Goal: Task Accomplishment & Management: Manage account settings

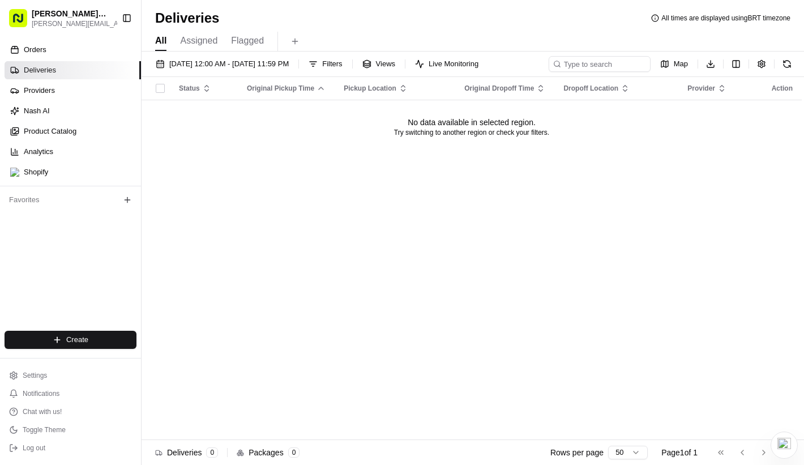
click at [374, 259] on div "Status Original Pickup Time Pickup Location Original Dropoff Time Dropoff Locat…" at bounding box center [471, 258] width 660 height 363
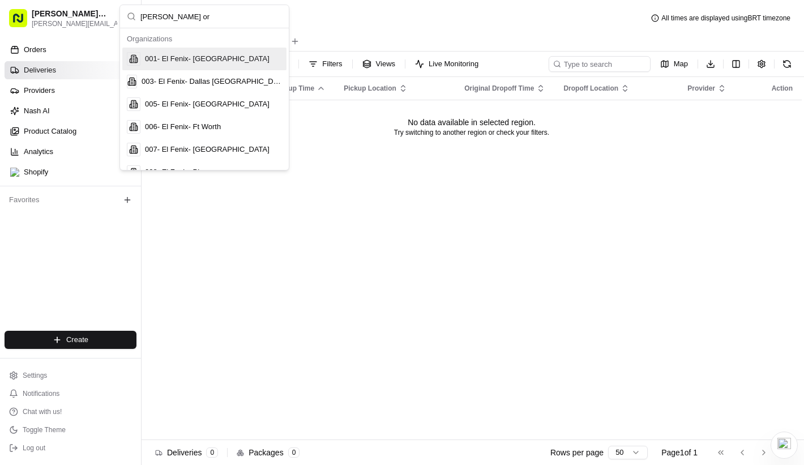
type input "[PERSON_NAME] org"
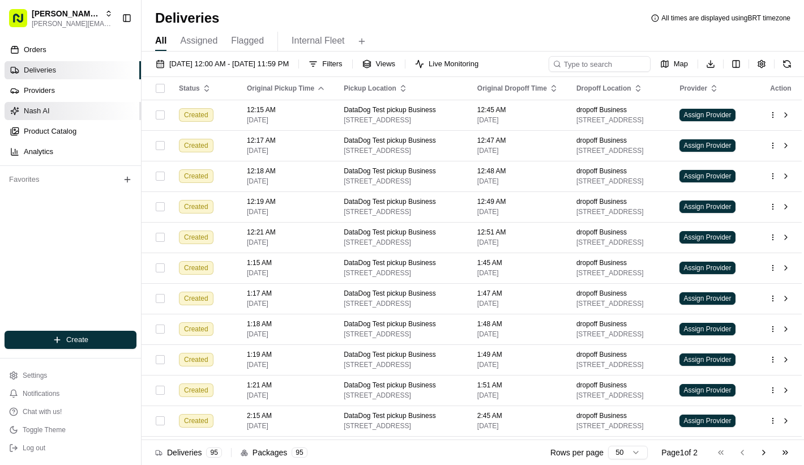
click at [50, 111] on link "Nash AI" at bounding box center [73, 111] width 136 height 18
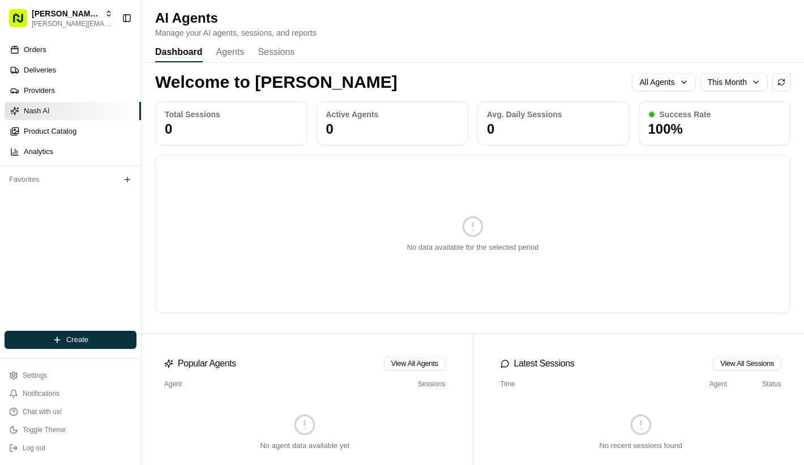
click at [246, 55] on div "Dashboard Agents Sessions" at bounding box center [224, 52] width 139 height 19
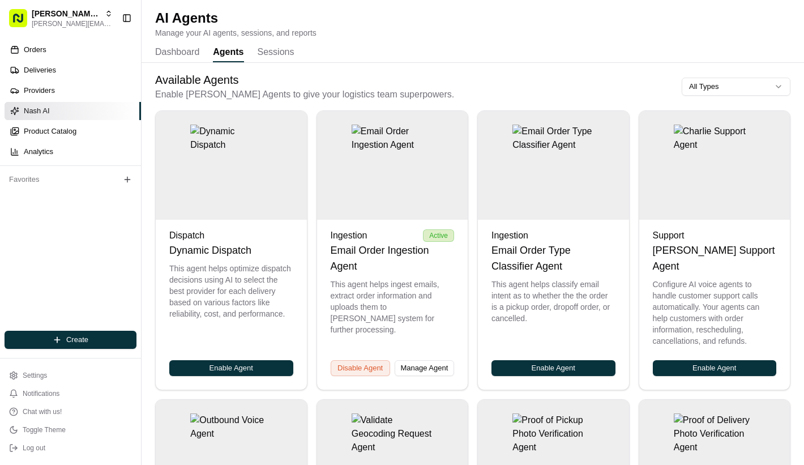
click at [235, 54] on button "Agents" at bounding box center [228, 52] width 31 height 19
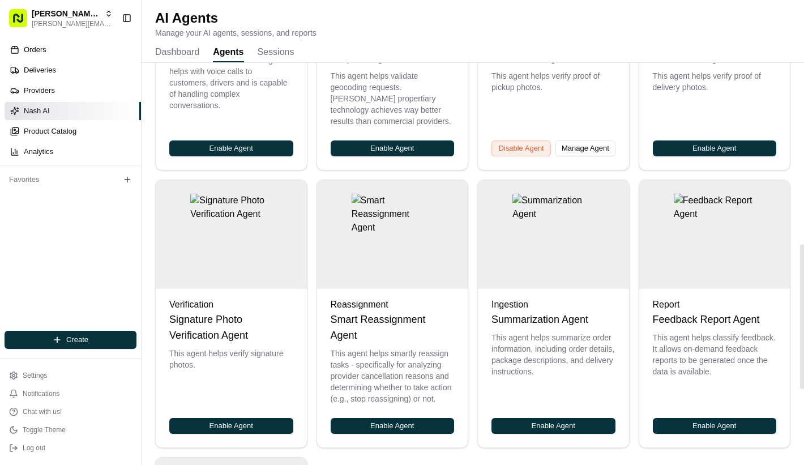
scroll to position [514, 0]
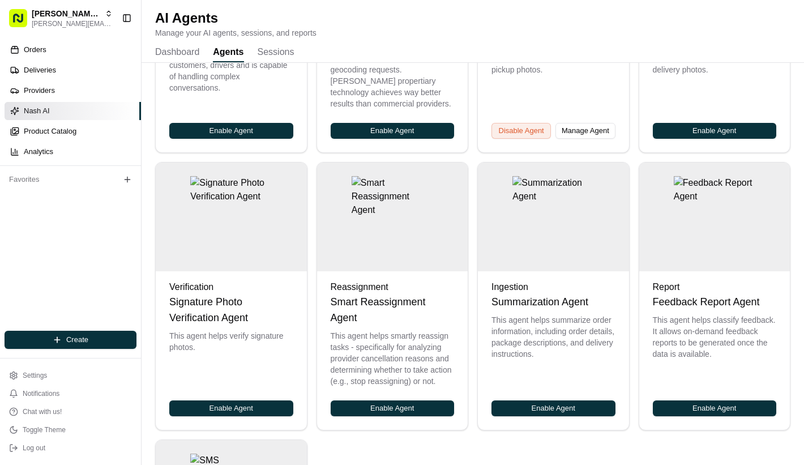
click at [669, 280] on div "Report" at bounding box center [715, 287] width 124 height 14
click at [685, 221] on img at bounding box center [715, 217] width 82 height 82
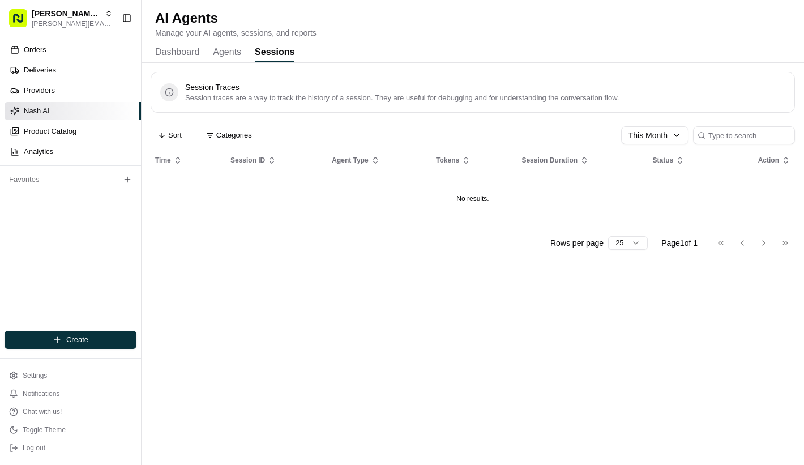
click at [262, 47] on button "Sessions" at bounding box center [275, 52] width 40 height 19
click at [230, 54] on button "Agents" at bounding box center [227, 52] width 28 height 19
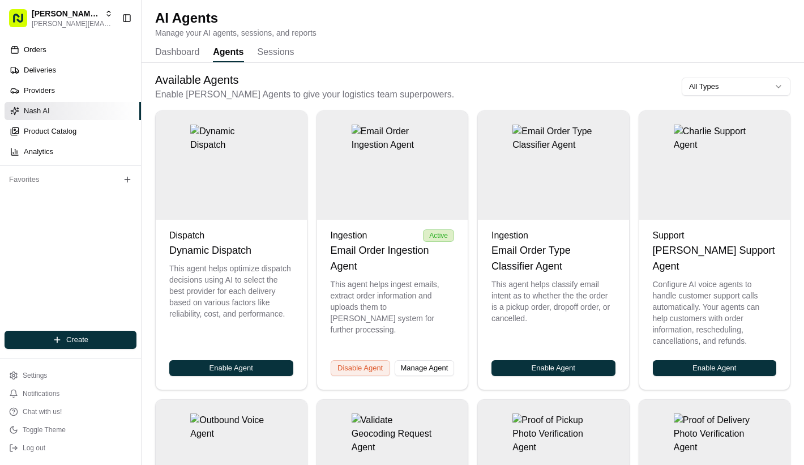
click at [191, 54] on button "Dashboard" at bounding box center [177, 52] width 44 height 19
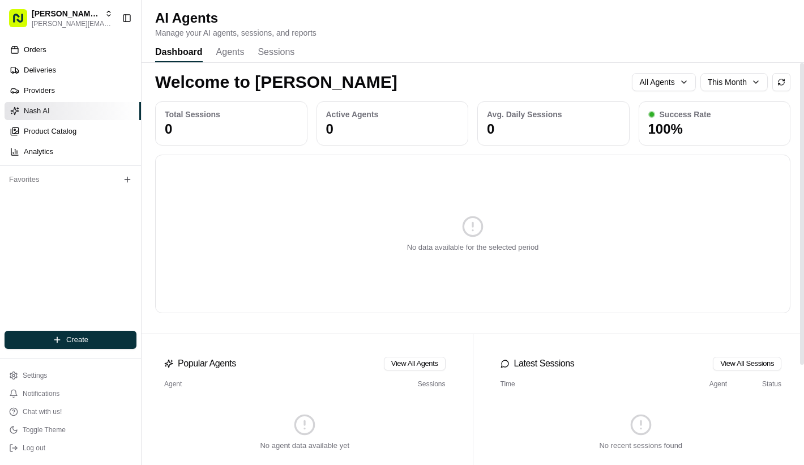
click at [231, 32] on p "Manage your AI agents, sessions, and reports" at bounding box center [235, 32] width 161 height 11
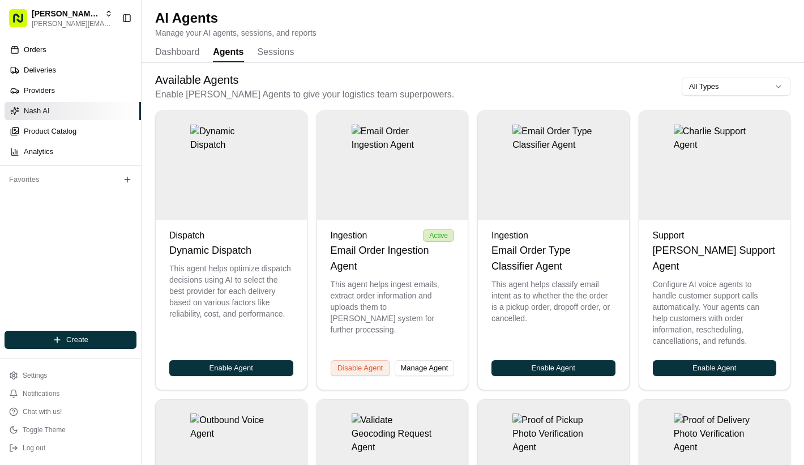
click at [231, 44] on button "Agents" at bounding box center [228, 52] width 31 height 19
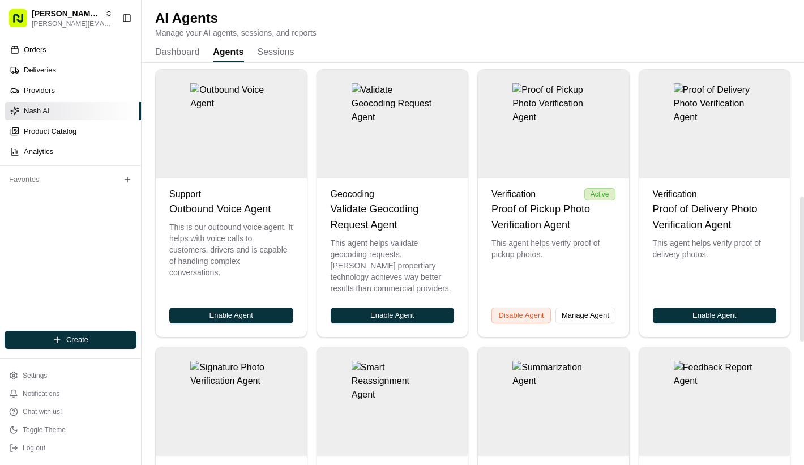
scroll to position [572, 0]
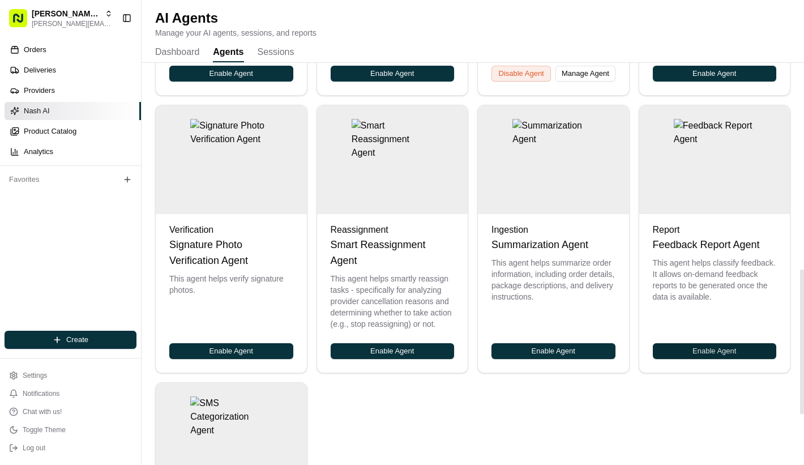
click at [664, 349] on button "Enable Agent" at bounding box center [715, 351] width 124 height 16
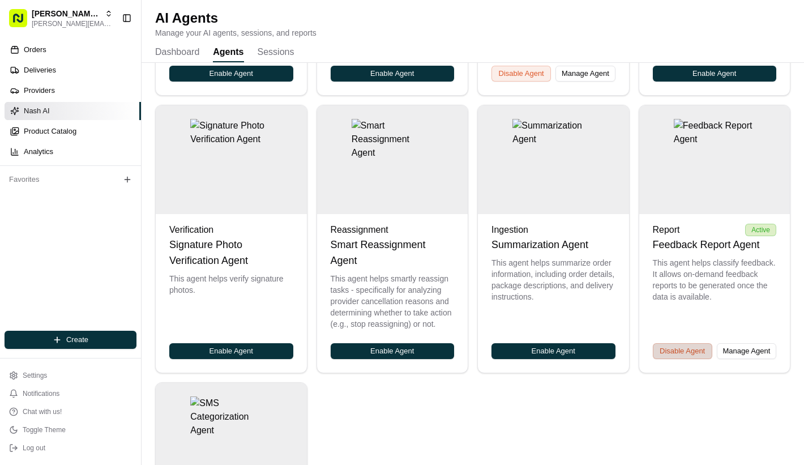
click at [671, 351] on button "Disable Agent" at bounding box center [682, 351] width 59 height 16
click at [675, 352] on button "Enable Agent" at bounding box center [715, 351] width 124 height 16
click at [742, 352] on button "Manage Agent" at bounding box center [746, 351] width 59 height 16
click at [683, 349] on button "Disable Agent" at bounding box center [682, 351] width 59 height 16
click at [628, 385] on div "Dispatch Dynamic Dispatch This agent helps optimize dispatch decisions using AI…" at bounding box center [472, 70] width 635 height 1062
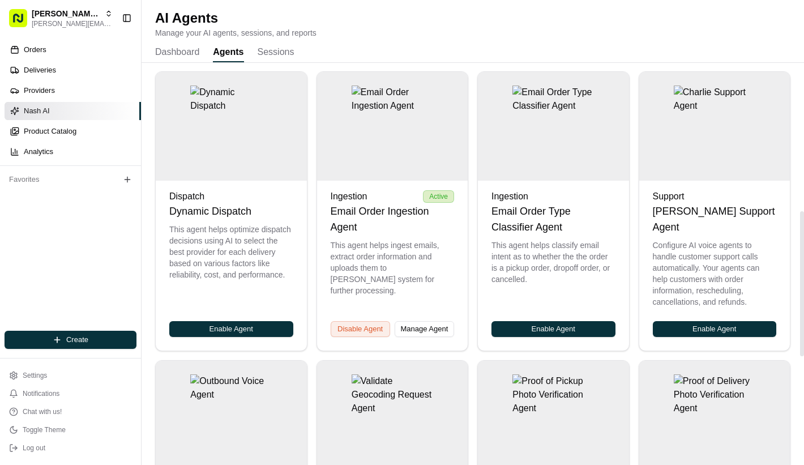
scroll to position [0, 0]
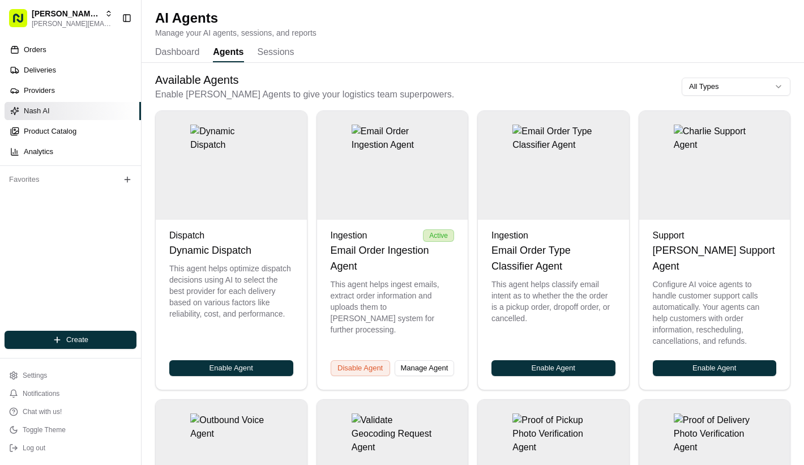
click at [109, 245] on div "Orders Deliveries Providers [PERSON_NAME] Product Catalog Analytics Favorites" at bounding box center [70, 186] width 141 height 301
